Goal: Task Accomplishment & Management: Use online tool/utility

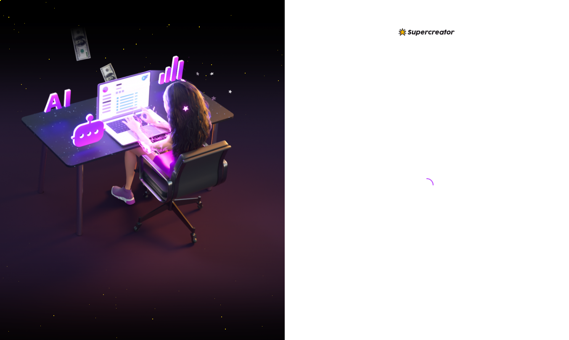
click at [284, 151] on img at bounding box center [142, 170] width 285 height 357
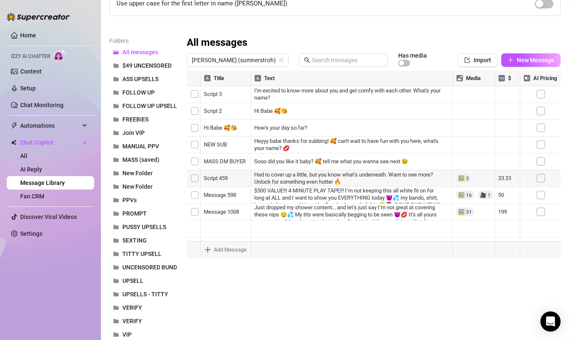
scroll to position [85, 0]
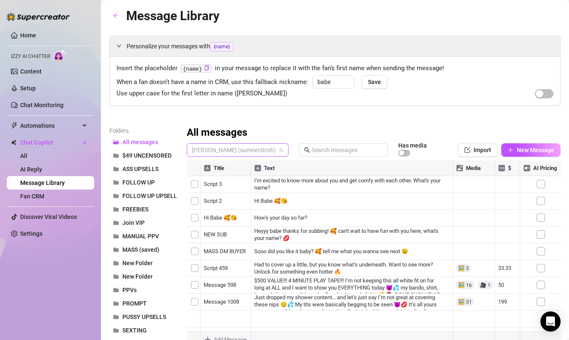
click at [222, 151] on span "[PERSON_NAME] (sumnerstroh)" at bounding box center [238, 150] width 92 height 13
click at [223, 178] on span "Darivochka" at bounding box center [221, 181] width 29 height 9
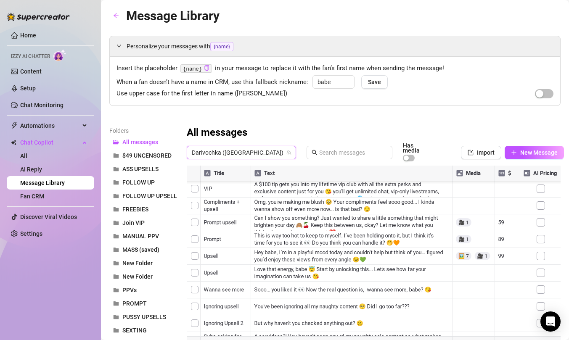
scroll to position [219, 0]
click at [242, 302] on div at bounding box center [374, 260] width 374 height 188
click at [241, 301] on div at bounding box center [374, 260] width 374 height 188
type textarea "Shower Upsell"
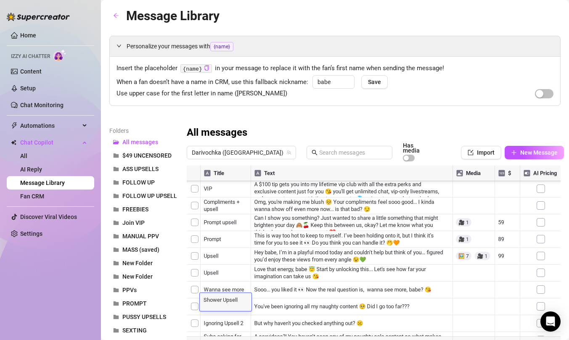
click at [367, 130] on div "All messages" at bounding box center [375, 132] width 377 height 13
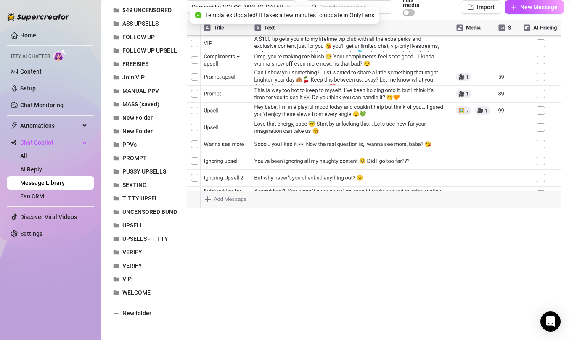
scroll to position [151, 0]
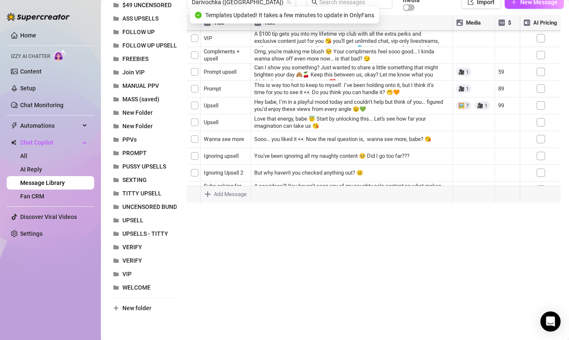
click at [303, 250] on div "Folders All messages $49 UNCENSORED ASS UPSELLS FOLLOW UP FOLLOW UP UPSELL FREE…" at bounding box center [335, 146] width 452 height 340
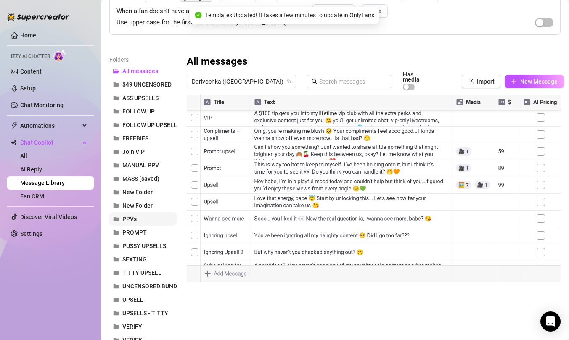
scroll to position [0, 0]
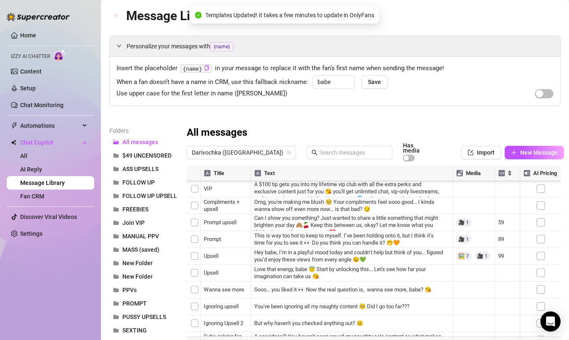
click at [120, 16] on button "button" at bounding box center [115, 15] width 13 height 13
